Goal: Task Accomplishment & Management: Use online tool/utility

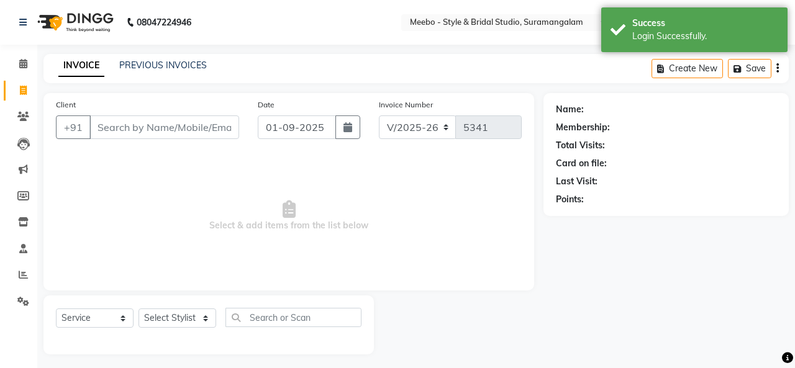
select select "12"
select select "service"
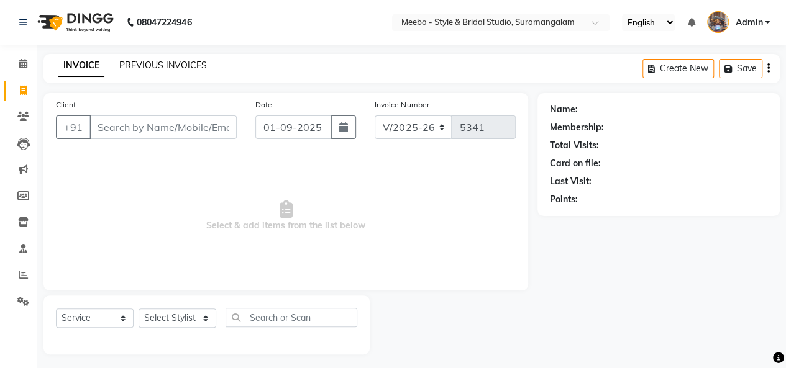
click at [173, 65] on link "PREVIOUS INVOICES" at bounding box center [163, 65] width 88 height 11
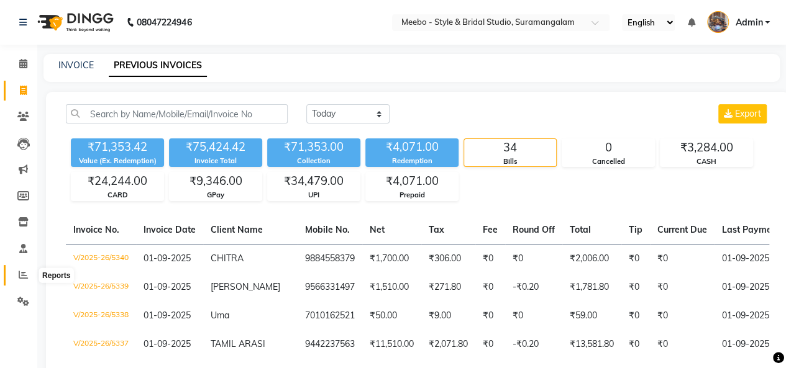
click at [17, 275] on span at bounding box center [23, 275] width 22 height 14
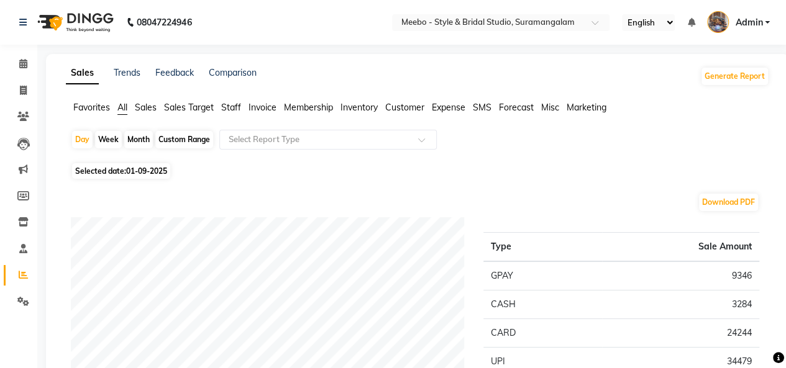
click at [155, 172] on span "01-09-2025" at bounding box center [146, 171] width 41 height 9
select select "9"
select select "2025"
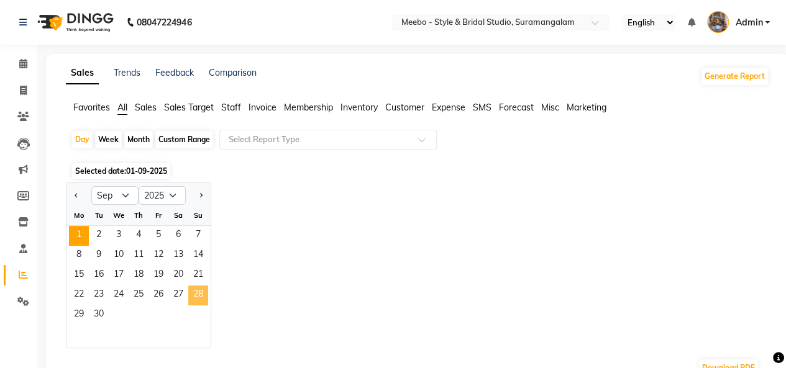
click at [194, 288] on span "28" at bounding box center [198, 296] width 20 height 20
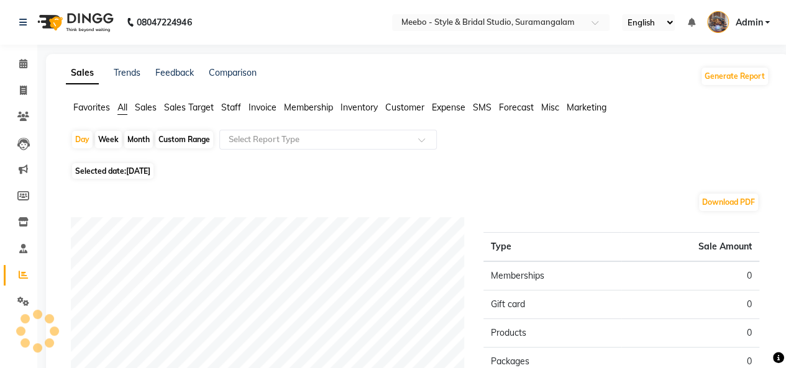
click at [148, 169] on span "[DATE]" at bounding box center [138, 171] width 24 height 9
select select "9"
select select "2025"
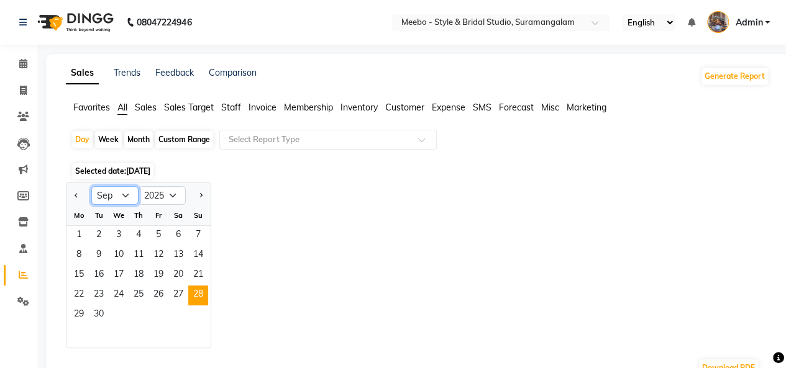
click at [109, 190] on select "Jan Feb Mar Apr May Jun [DATE] Aug Sep Oct Nov Dec" at bounding box center [114, 195] width 47 height 19
select select "8"
click at [91, 186] on select "Jan Feb Mar Apr May Jun [DATE] Aug Sep Oct Nov Dec" at bounding box center [114, 195] width 47 height 19
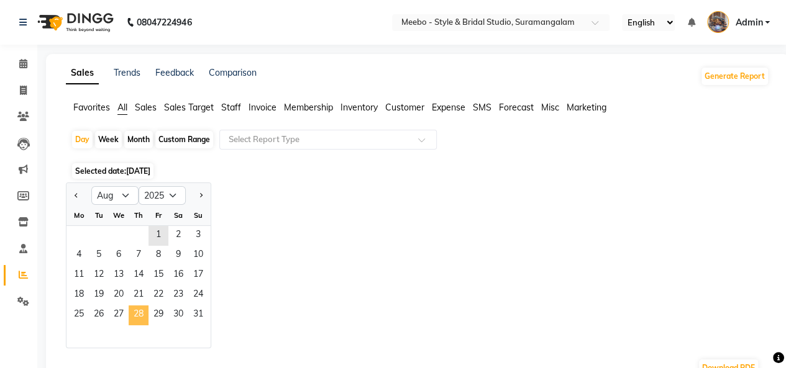
click at [138, 319] on span "28" at bounding box center [139, 316] width 20 height 20
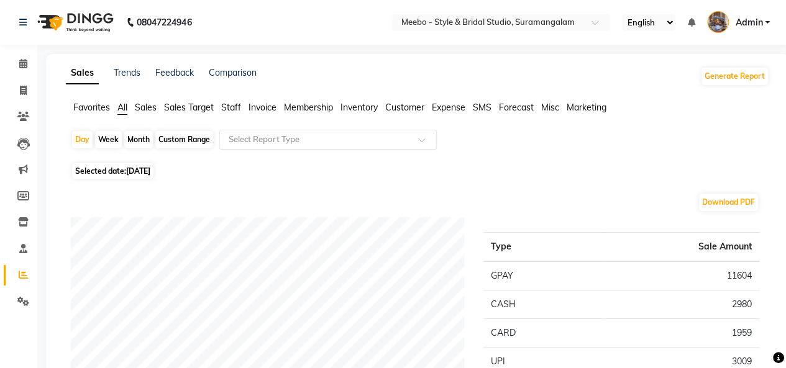
click at [281, 135] on input "text" at bounding box center [315, 140] width 179 height 12
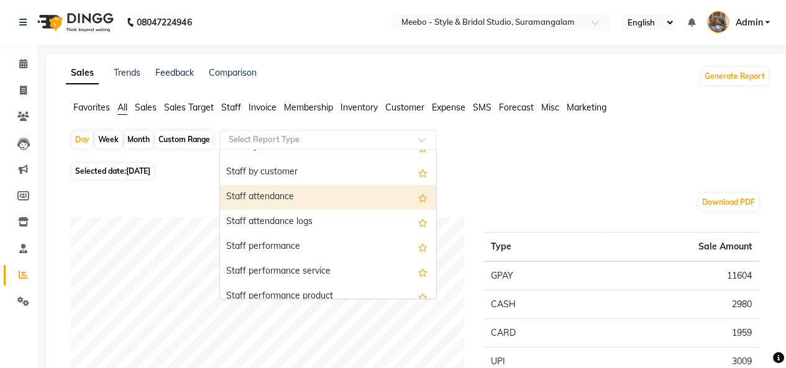
scroll to position [533, 0]
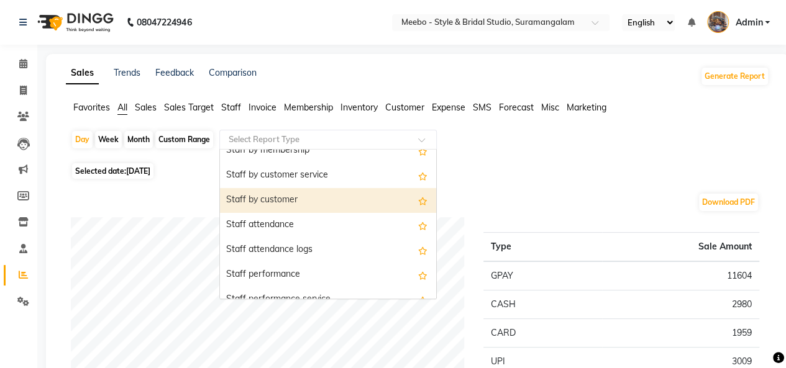
click at [326, 202] on div "Staff by customer" at bounding box center [328, 200] width 216 height 25
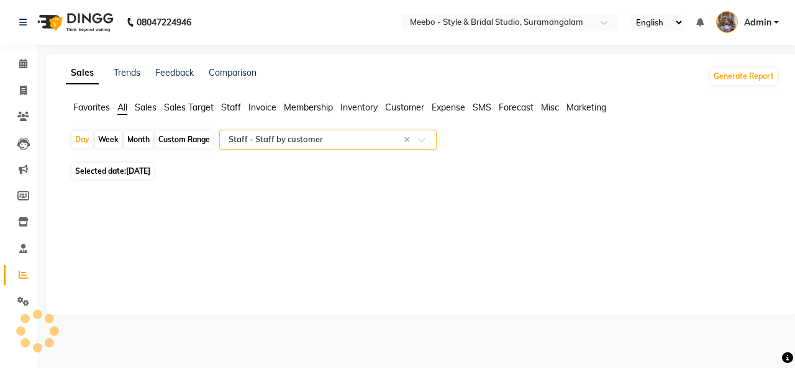
select select "full_report"
select select "csv"
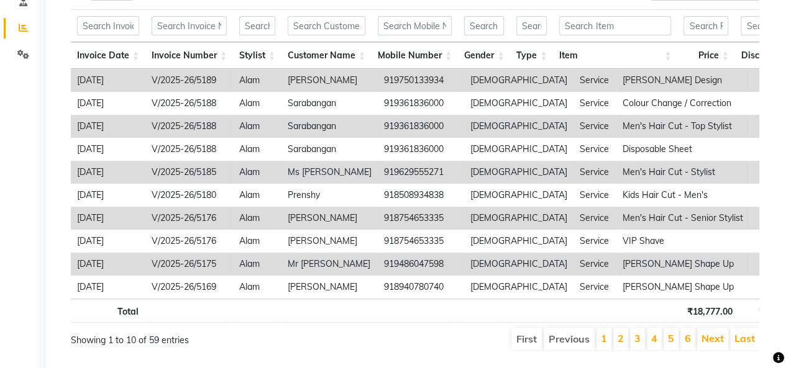
scroll to position [288, 0]
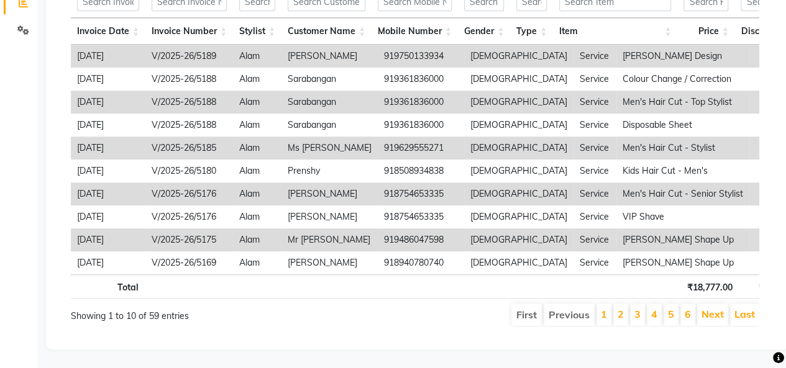
click at [773, 251] on app-reports "Favorites All Sales Sales Target Staff Invoice Membership Inventory Customer Ex…" at bounding box center [417, 84] width 718 height 508
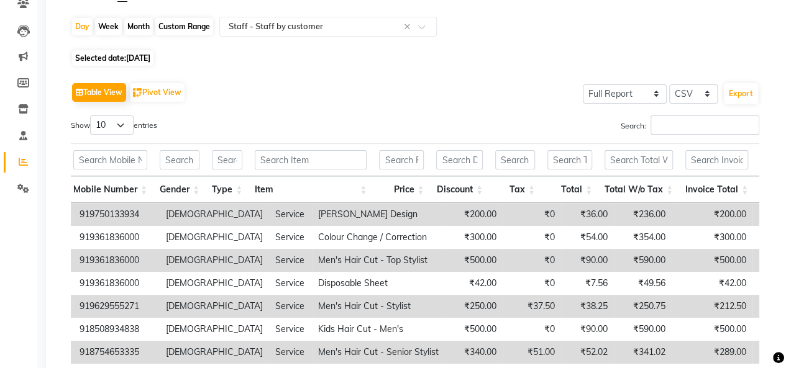
scroll to position [112, 0]
click at [153, 52] on span "Selected date: [DATE]" at bounding box center [112, 59] width 81 height 16
select select "8"
select select "2025"
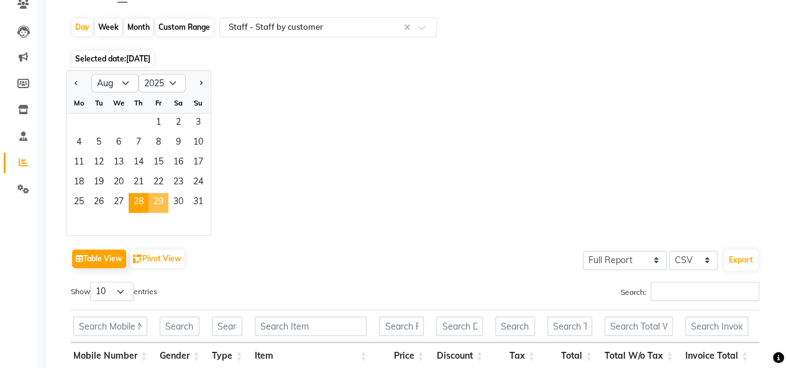
click at [160, 199] on span "29" at bounding box center [158, 203] width 20 height 20
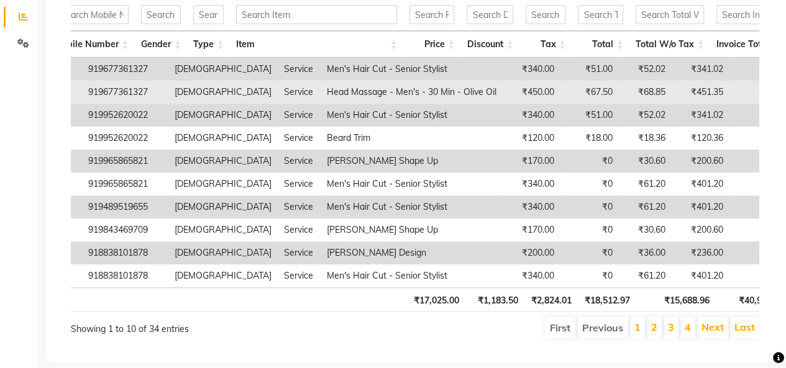
scroll to position [0, 377]
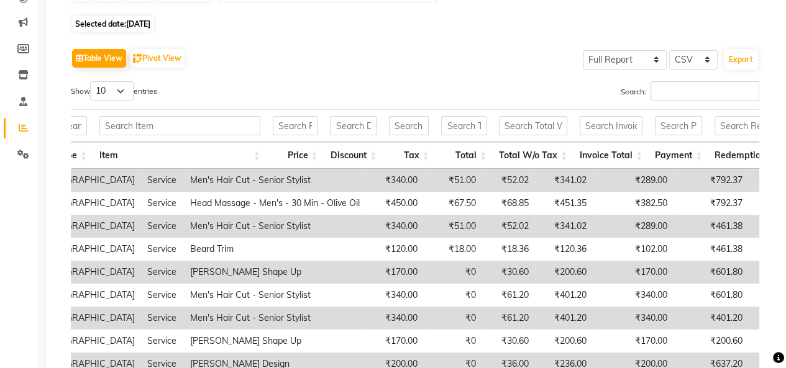
click at [150, 25] on span "[DATE]" at bounding box center [138, 23] width 24 height 9
select select "8"
select select "2025"
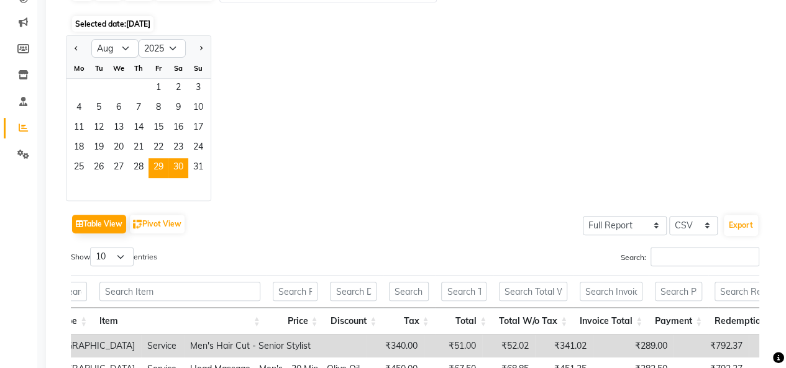
click at [173, 170] on span "30" at bounding box center [178, 168] width 20 height 20
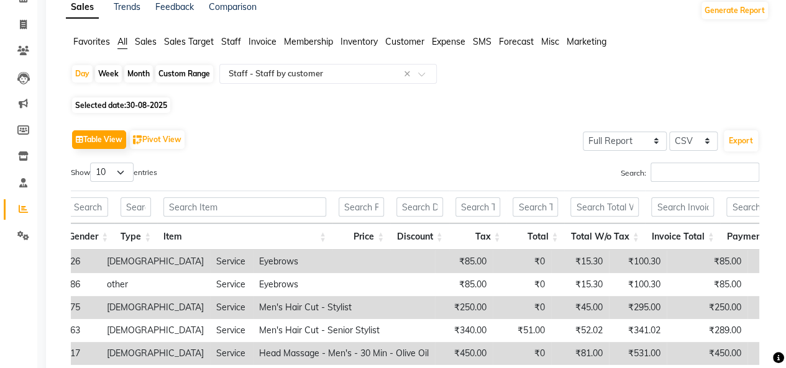
scroll to position [60, 0]
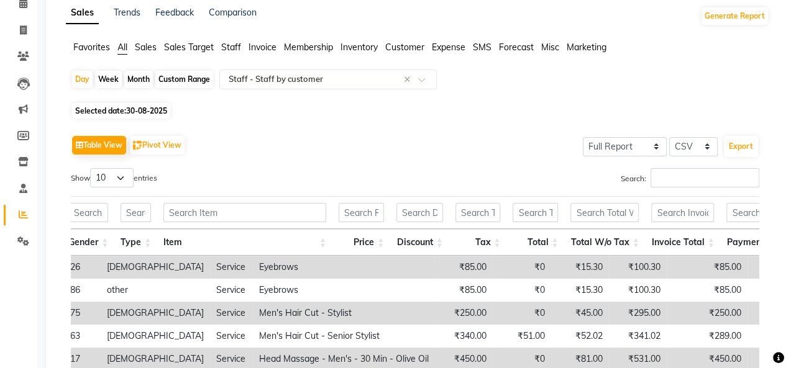
click at [155, 105] on span "Selected date: [DATE]" at bounding box center [121, 111] width 98 height 16
select select "8"
select select "2025"
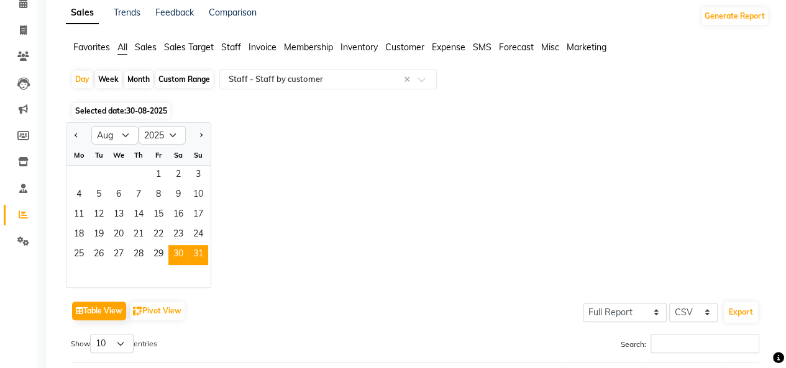
click at [201, 252] on span "31" at bounding box center [198, 255] width 20 height 20
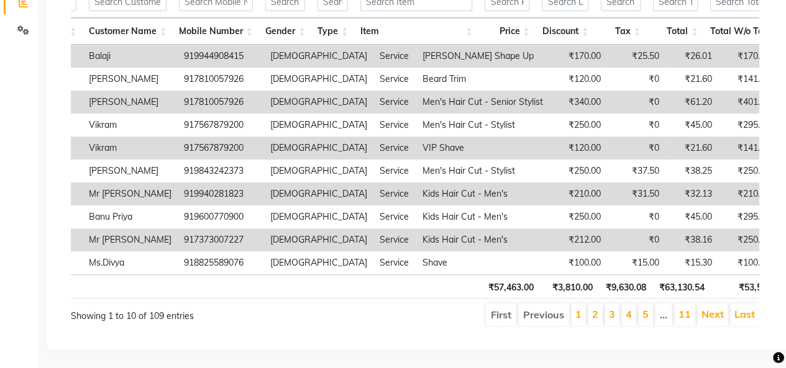
scroll to position [0, 219]
